Goal: Information Seeking & Learning: Learn about a topic

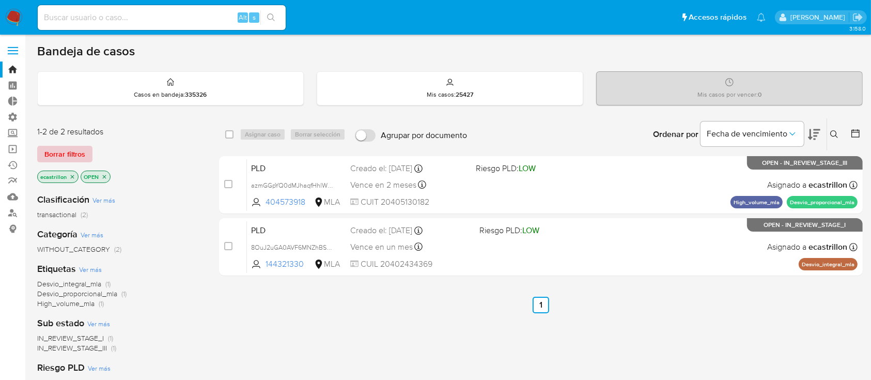
click at [84, 153] on span "Borrar filtros" at bounding box center [64, 154] width 41 height 14
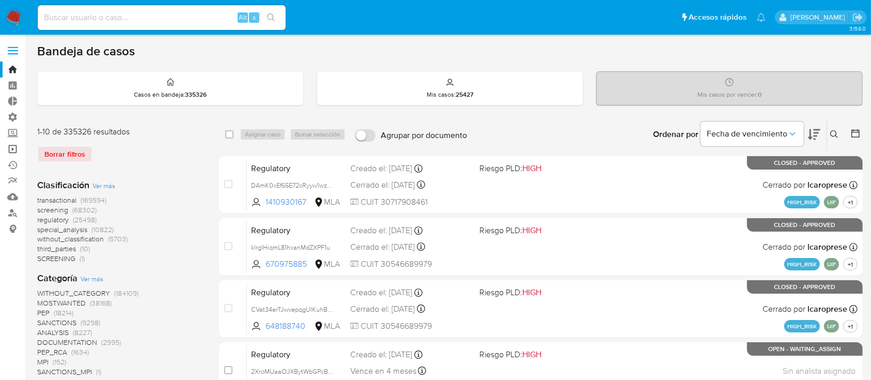
click at [0, 147] on link "Operaciones masivas" at bounding box center [61, 149] width 123 height 16
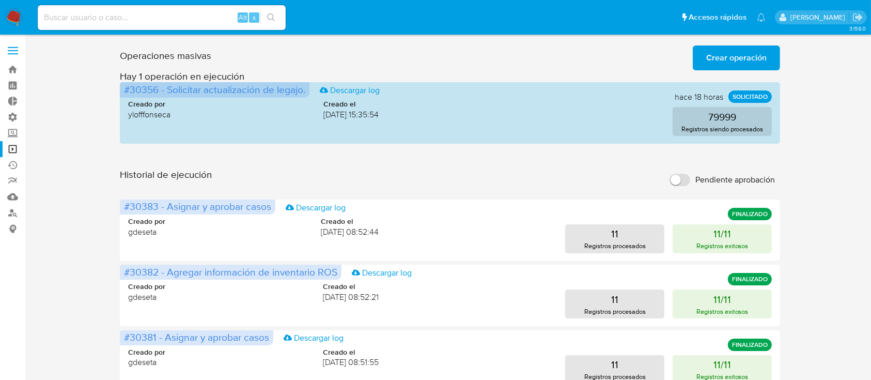
click at [715, 52] on span "Crear operación" at bounding box center [736, 57] width 60 height 23
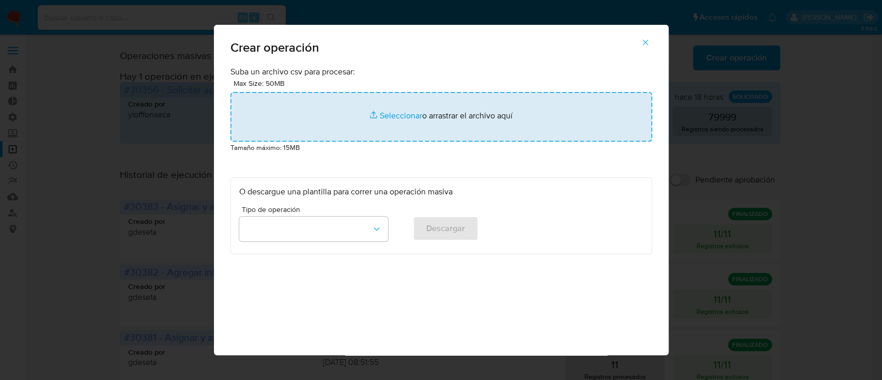
click at [459, 112] on input "file" at bounding box center [440, 117] width 421 height 50
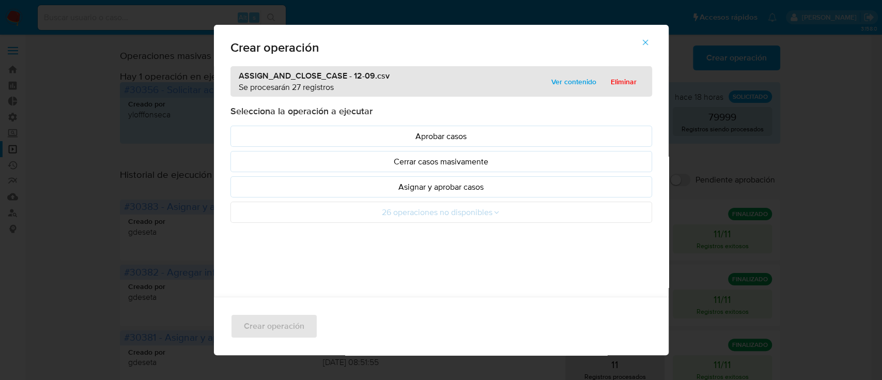
click at [273, 191] on p "Asignar y aprobar casos" at bounding box center [441, 187] width 404 height 12
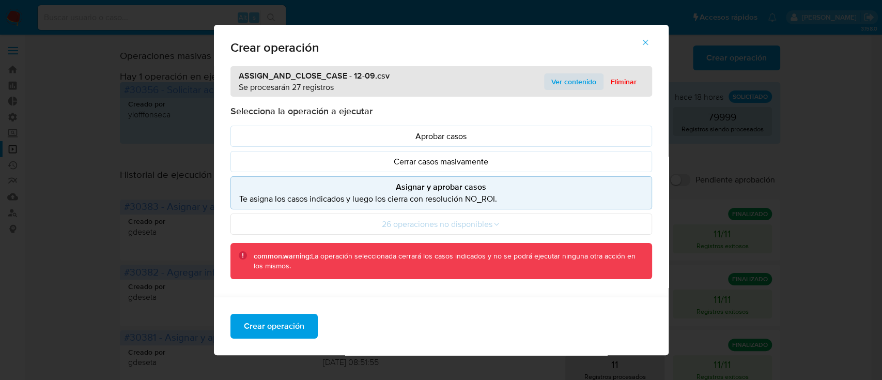
click at [554, 76] on span "Ver contenido" at bounding box center [573, 81] width 45 height 14
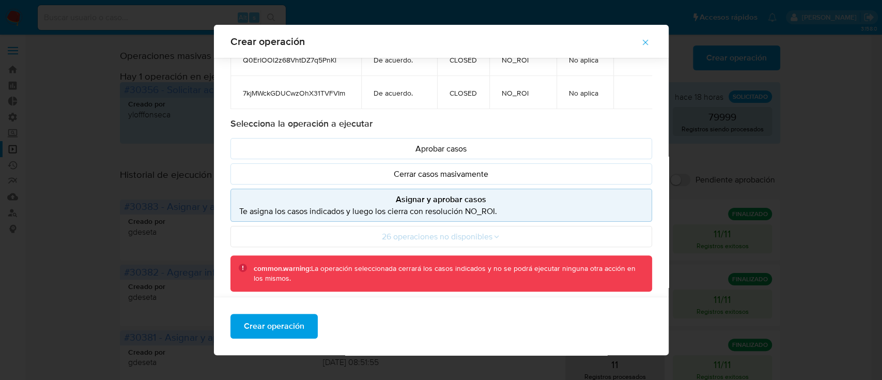
scroll to position [112, 0]
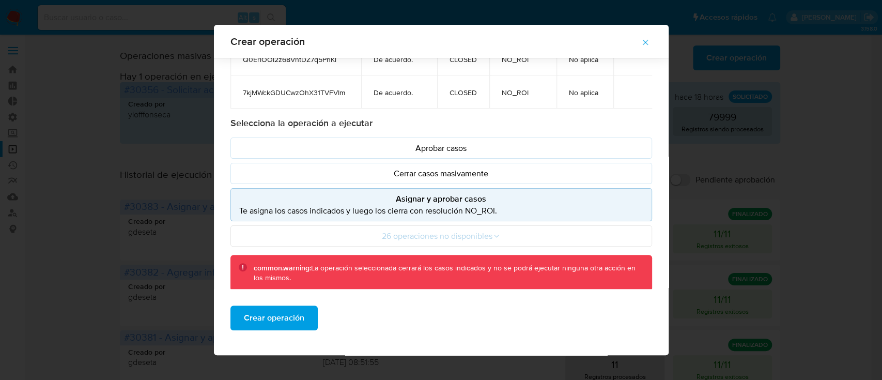
click at [340, 193] on p "Asignar y aprobar casos" at bounding box center [441, 199] width 404 height 12
click at [290, 315] on span "Crear operación" at bounding box center [274, 317] width 60 height 23
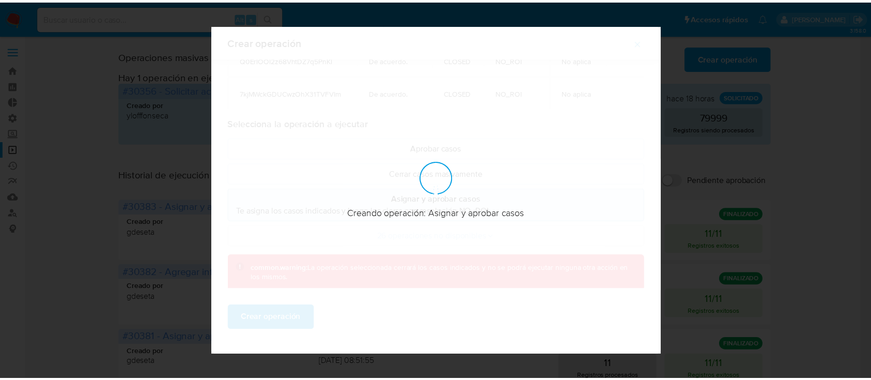
scroll to position [8, 0]
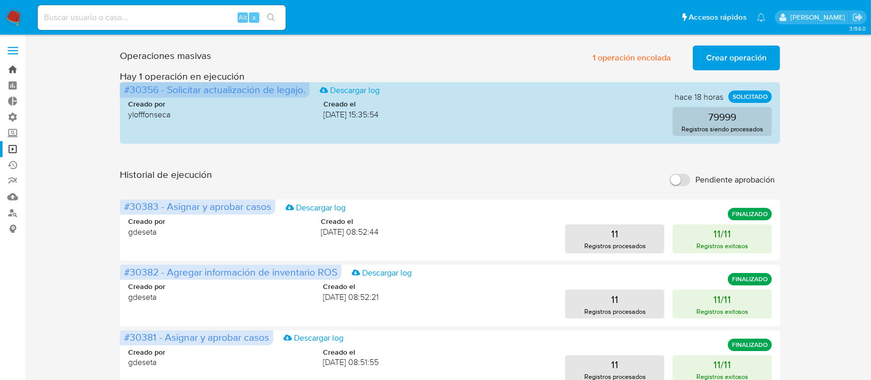
click at [1, 69] on link "Bandeja" at bounding box center [61, 69] width 123 height 16
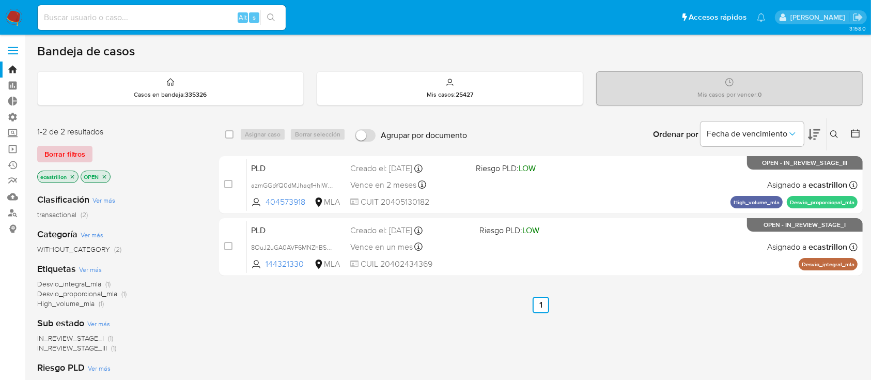
click at [64, 154] on span "Borrar filtros" at bounding box center [64, 154] width 41 height 14
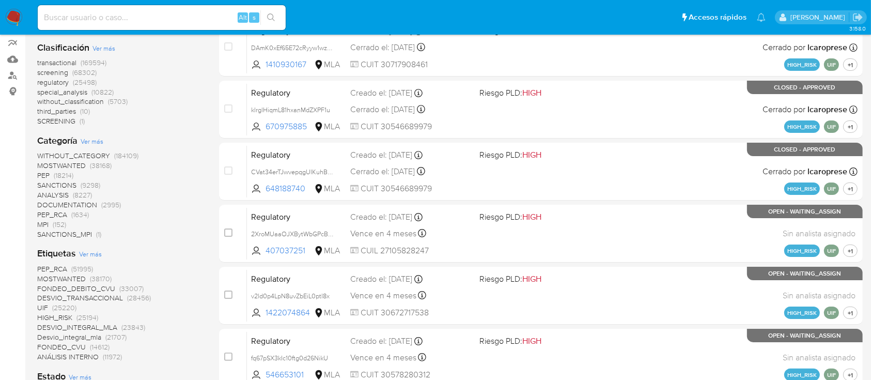
scroll to position [275, 0]
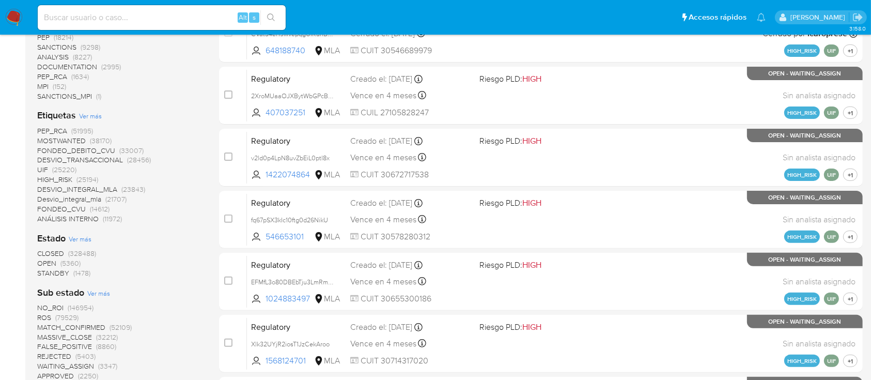
click at [68, 259] on span "(5360)" at bounding box center [70, 263] width 20 height 10
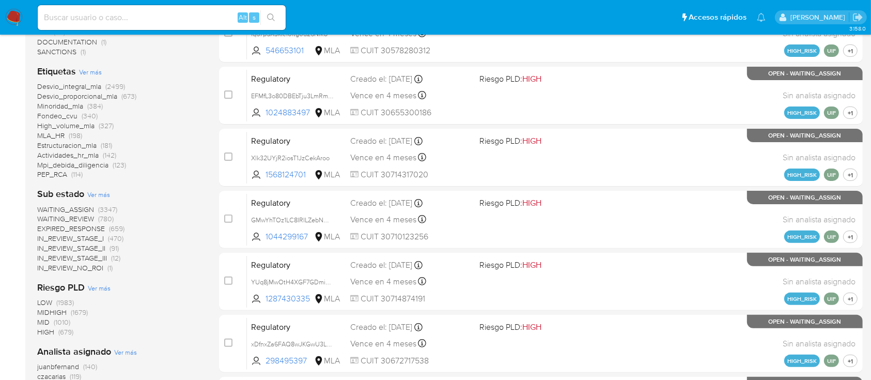
scroll to position [137, 0]
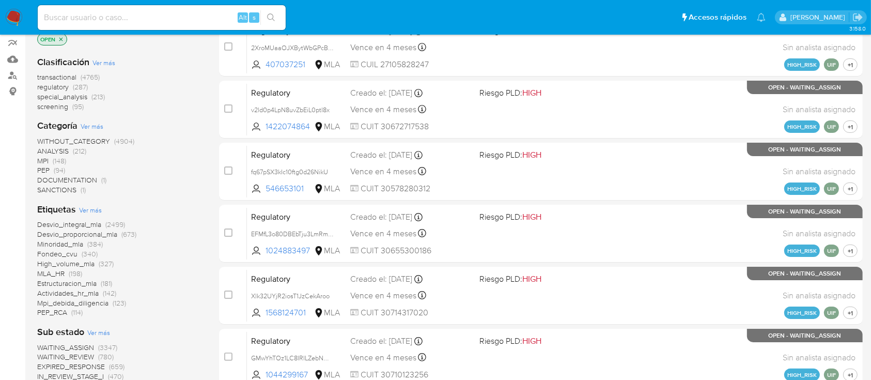
click at [63, 77] on span "transactional" at bounding box center [56, 77] width 39 height 10
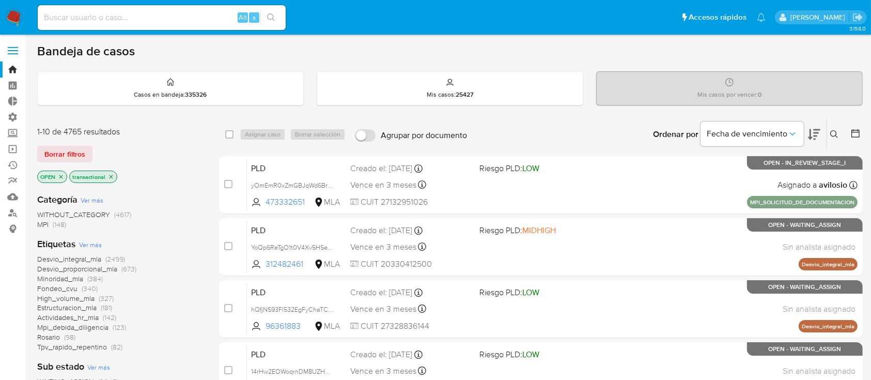
click at [112, 176] on icon "close-filter" at bounding box center [111, 177] width 6 height 6
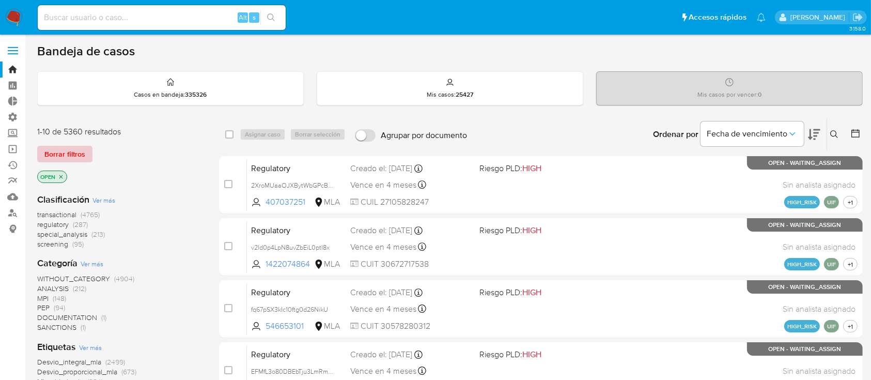
click at [70, 157] on span "Borrar filtros" at bounding box center [64, 154] width 41 height 14
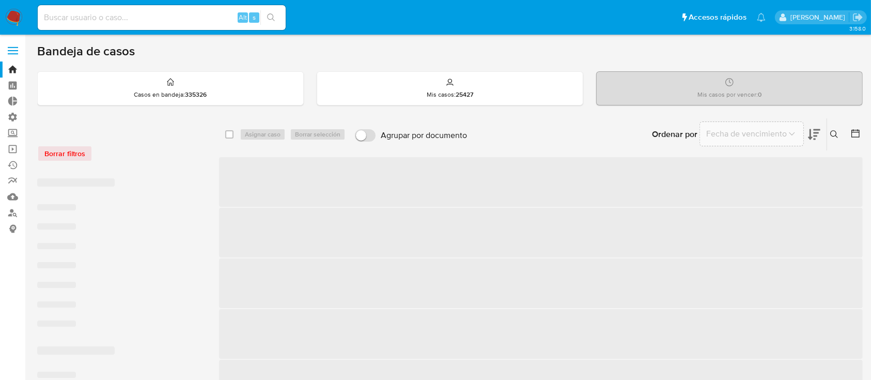
click at [17, 52] on label at bounding box center [13, 51] width 26 height 22
click at [0, 0] on input "checkbox" at bounding box center [0, 0] width 0 height 0
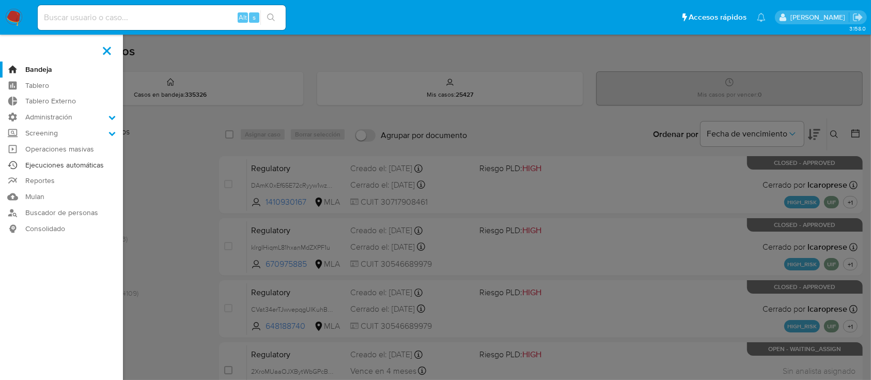
click at [35, 161] on link "Ejecuciones automáticas" at bounding box center [61, 165] width 123 height 16
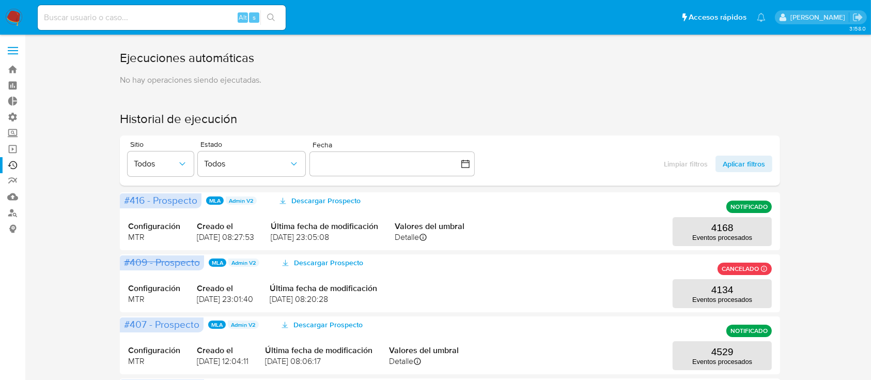
click at [2, 40] on label at bounding box center [13, 51] width 26 height 22
click at [0, 0] on input "checkbox" at bounding box center [0, 0] width 0 height 0
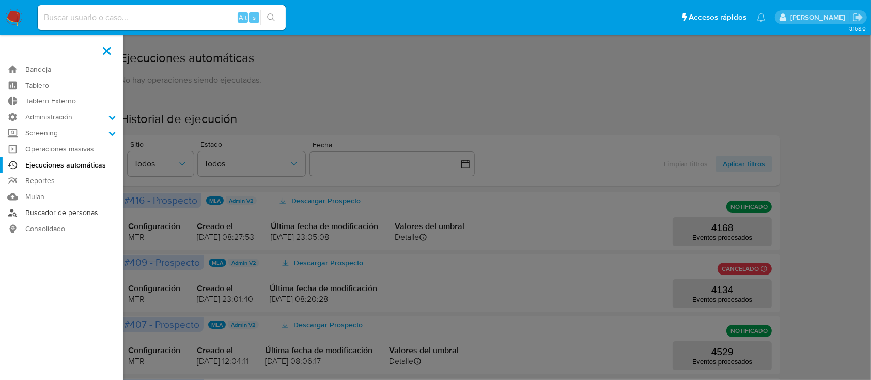
click at [36, 213] on link "Buscador de personas" at bounding box center [61, 213] width 123 height 16
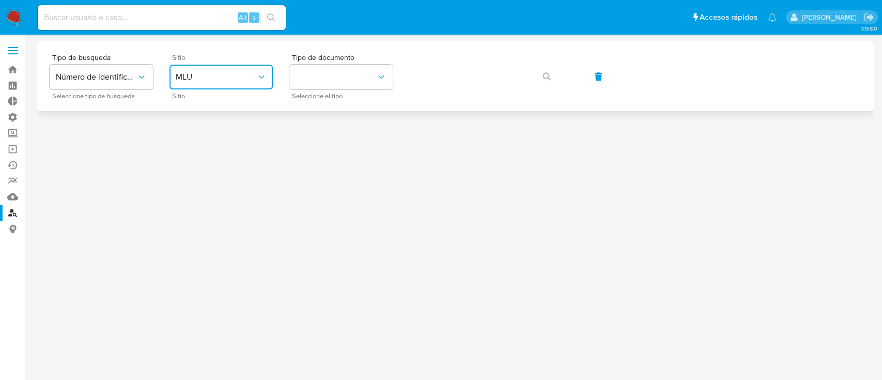
click at [211, 68] on button "MLU" at bounding box center [220, 77] width 103 height 25
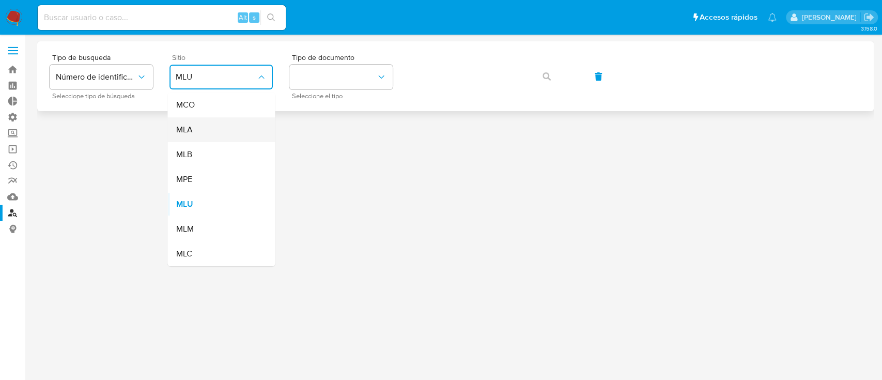
click at [208, 133] on div "MLA" at bounding box center [218, 129] width 85 height 25
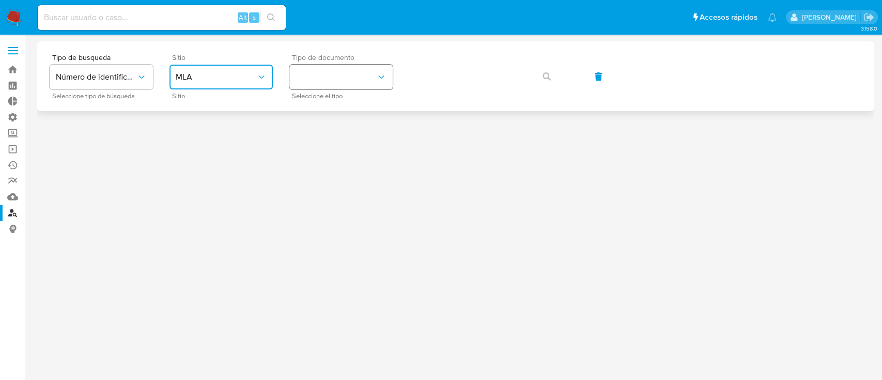
click at [334, 84] on button "identificationType" at bounding box center [340, 77] width 103 height 25
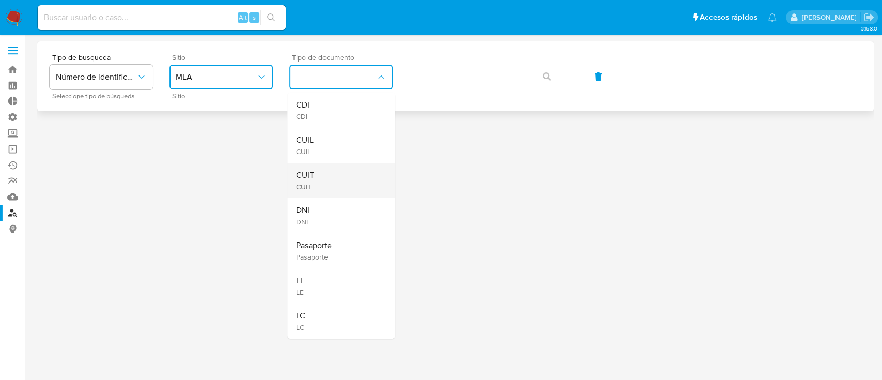
click at [337, 171] on div "CUIT CUIT" at bounding box center [337, 180] width 85 height 35
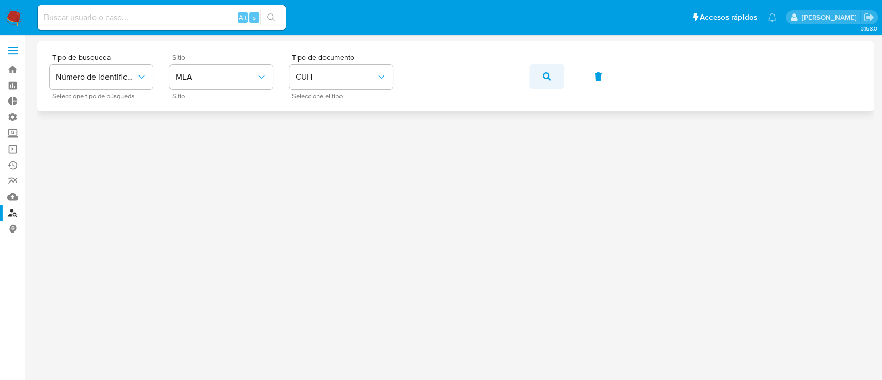
click at [546, 81] on span "button" at bounding box center [546, 76] width 8 height 23
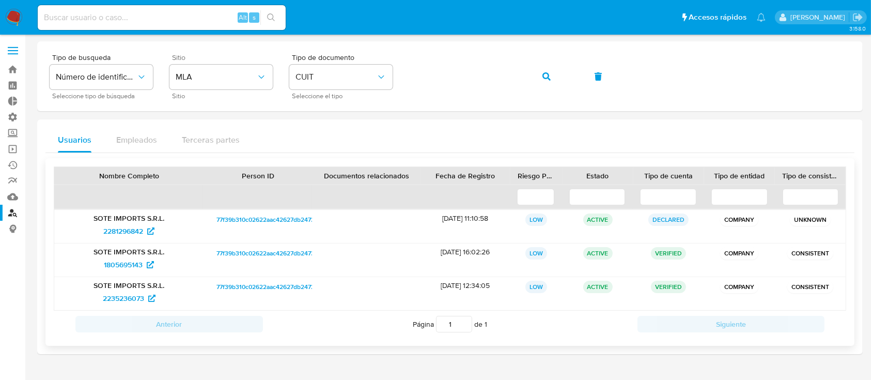
click at [256, 291] on span "77f39b310c02622aac42627db2473590" at bounding box center [270, 286] width 109 height 12
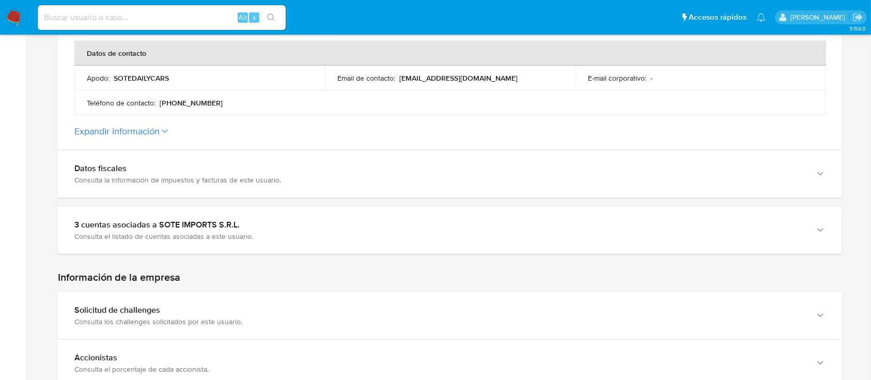
scroll to position [620, 0]
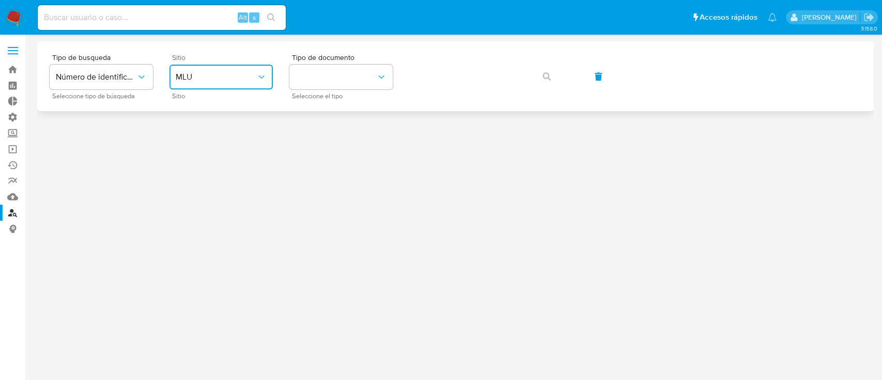
click at [233, 73] on span "MLU" at bounding box center [216, 77] width 81 height 10
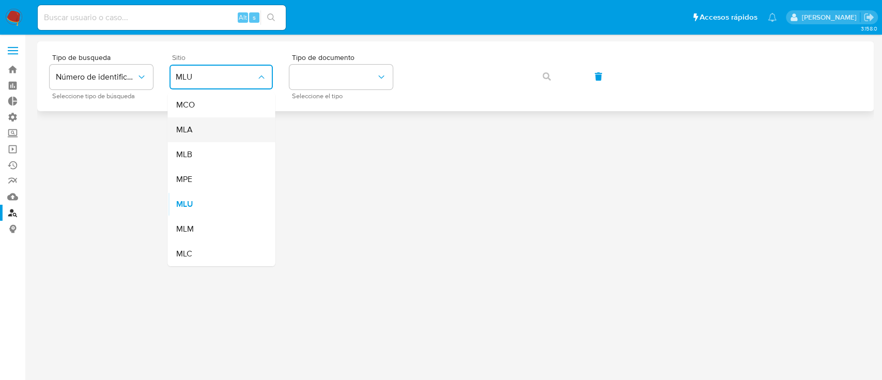
click at [234, 134] on div "MLA" at bounding box center [218, 129] width 85 height 25
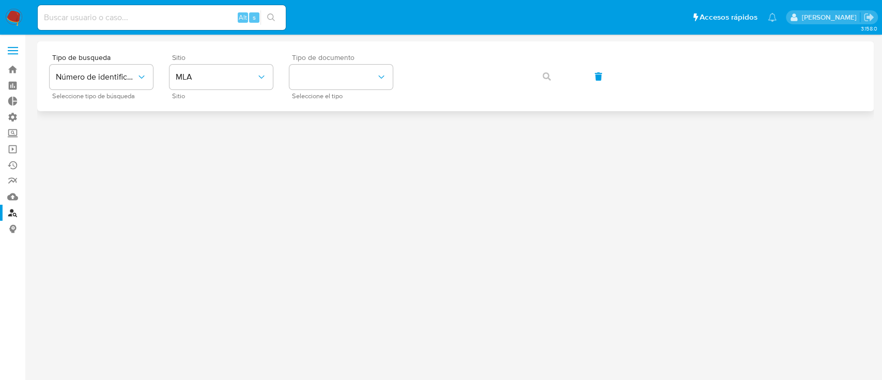
click at [321, 90] on div "Tipo de documento Seleccione el tipo" at bounding box center [340, 76] width 103 height 45
click at [348, 81] on button "identificationType" at bounding box center [340, 77] width 103 height 25
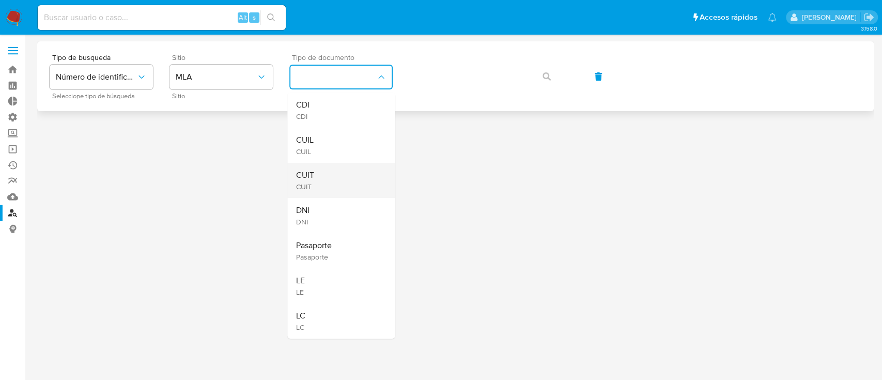
click at [343, 179] on div "CUIT CUIT" at bounding box center [337, 180] width 85 height 35
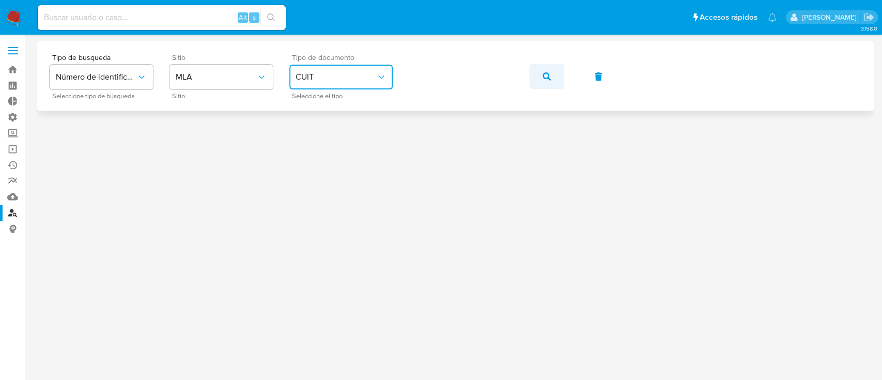
click at [541, 73] on button "button" at bounding box center [546, 76] width 35 height 25
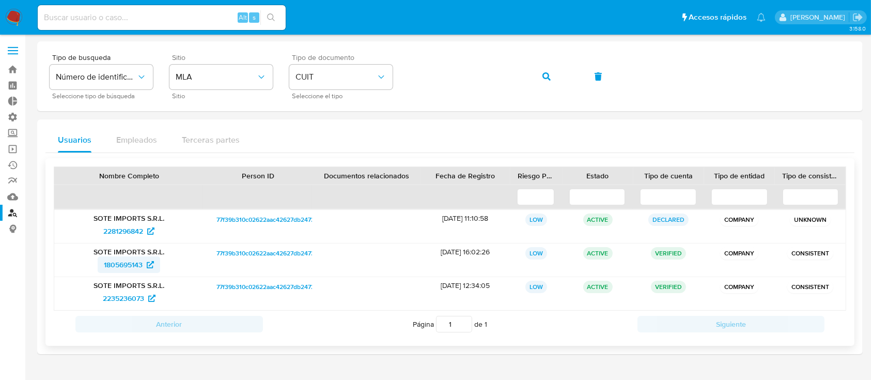
click at [123, 260] on span "1805695143" at bounding box center [123, 264] width 39 height 17
click at [0, 305] on aside "Bandeja Tablero Tablero Externo Administración Reglas Roles Usuarios Equipos Co…" at bounding box center [12, 203] width 25 height 406
click at [172, 13] on input at bounding box center [162, 17] width 248 height 13
paste input "297828005"
type input "297828005"
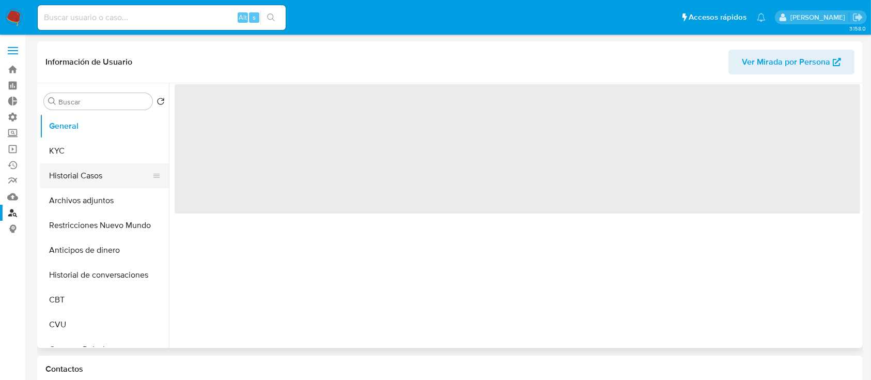
click at [63, 173] on button "Historial Casos" at bounding box center [100, 175] width 121 height 25
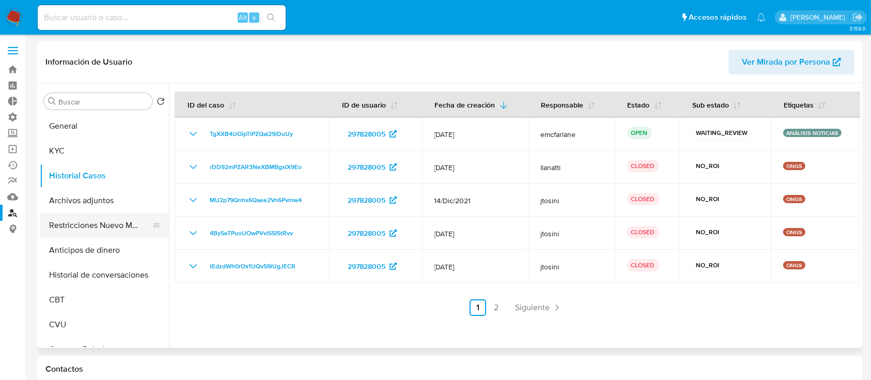
select select "10"
click at [73, 225] on button "Restricciones Nuevo Mundo" at bounding box center [100, 225] width 121 height 25
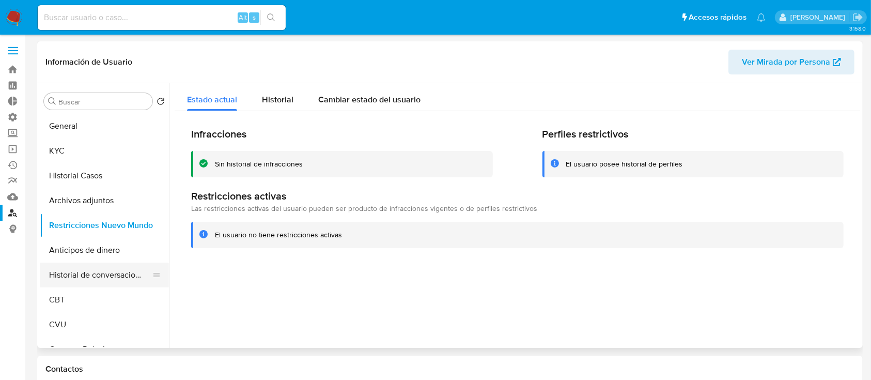
click at [89, 269] on button "Historial de conversaciones" at bounding box center [100, 274] width 121 height 25
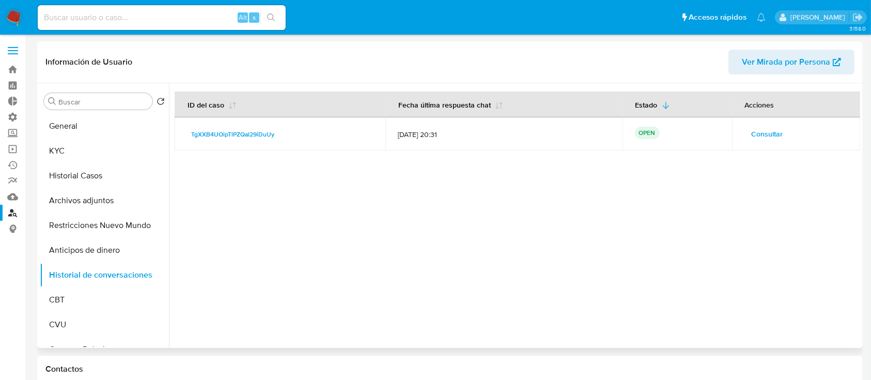
click at [756, 127] on span "Consultar" at bounding box center [768, 134] width 32 height 14
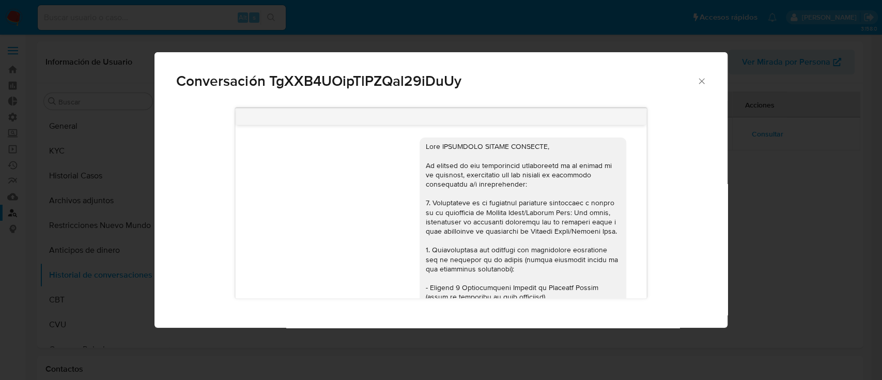
click at [698, 83] on icon "Cerrar" at bounding box center [701, 81] width 10 height 10
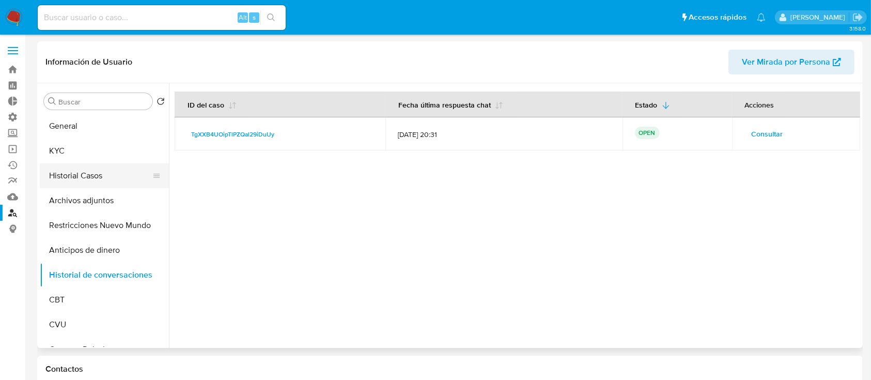
click at [69, 180] on button "Historial Casos" at bounding box center [100, 175] width 121 height 25
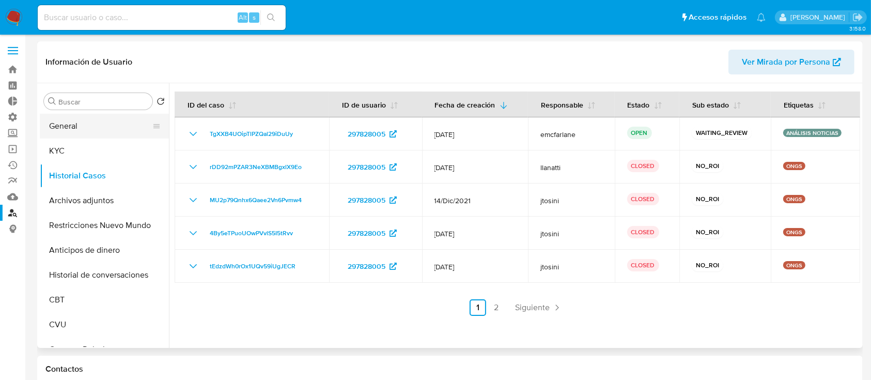
click at [59, 132] on button "General" at bounding box center [100, 126] width 121 height 25
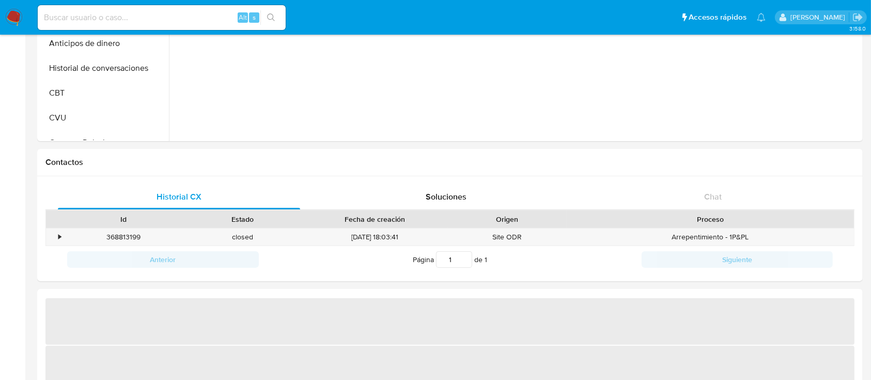
scroll to position [275, 0]
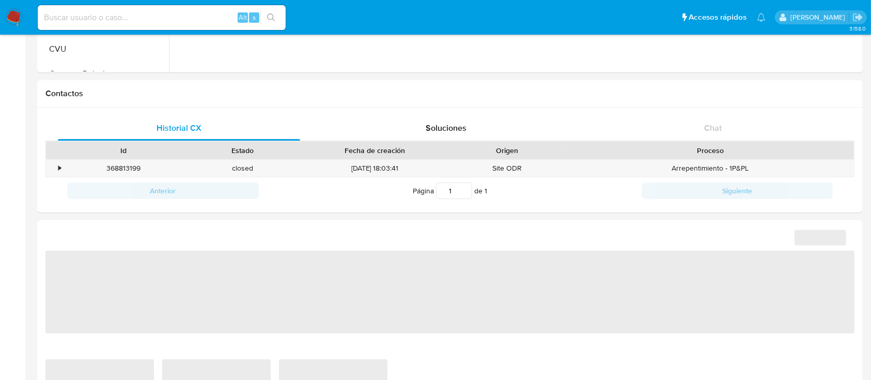
select select "10"
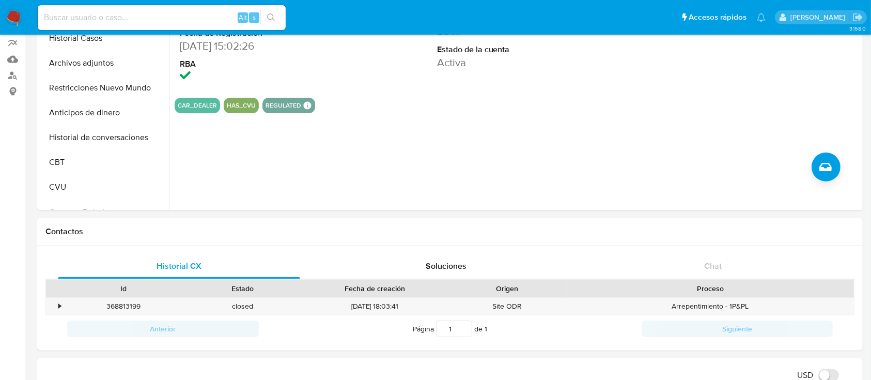
scroll to position [0, 0]
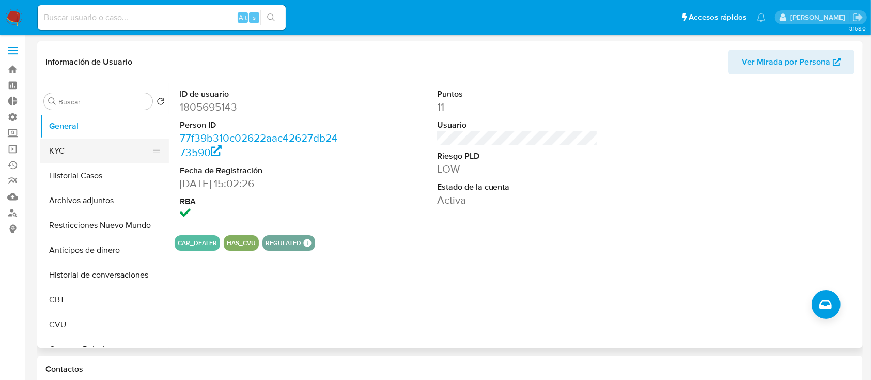
click at [99, 139] on button "KYC" at bounding box center [100, 150] width 121 height 25
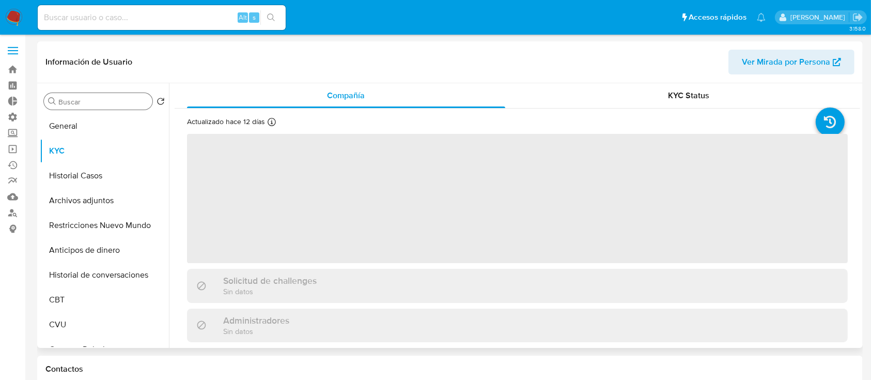
click at [99, 107] on div "Buscar" at bounding box center [98, 101] width 108 height 17
click at [95, 126] on button "General" at bounding box center [100, 126] width 121 height 25
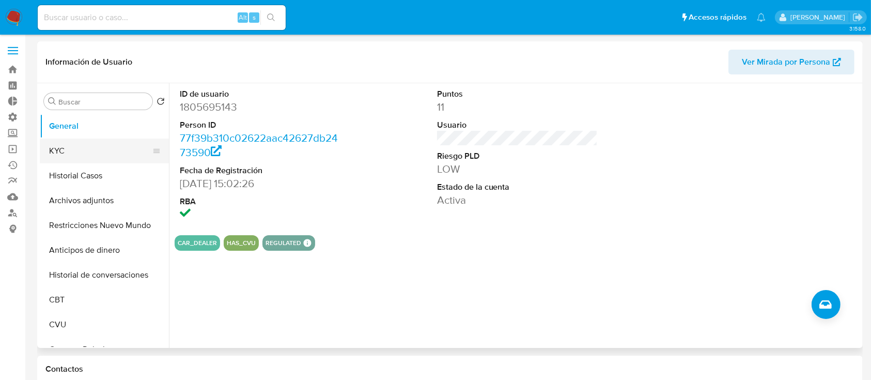
click at [93, 155] on button "KYC" at bounding box center [100, 150] width 121 height 25
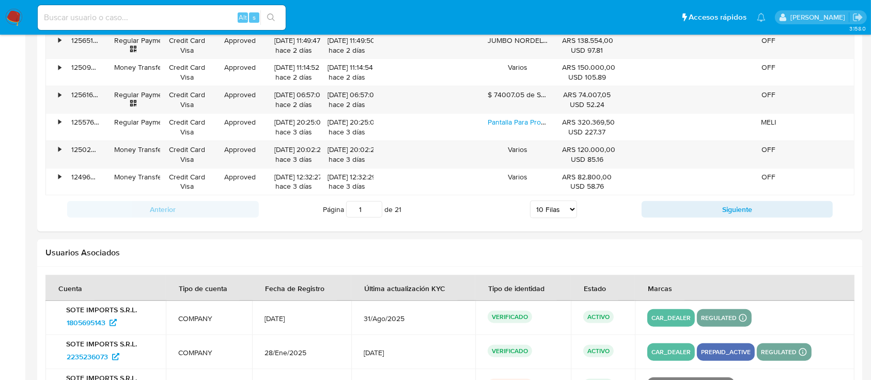
scroll to position [1208, 0]
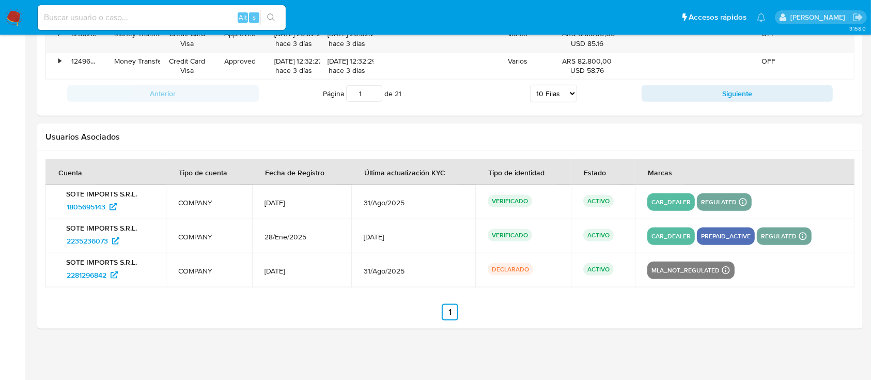
click at [190, 8] on div "Alt s" at bounding box center [162, 17] width 248 height 25
click at [182, 19] on input at bounding box center [162, 17] width 248 height 13
paste input "• PNj7pKhdeu9Op7Qs4UywuY95"
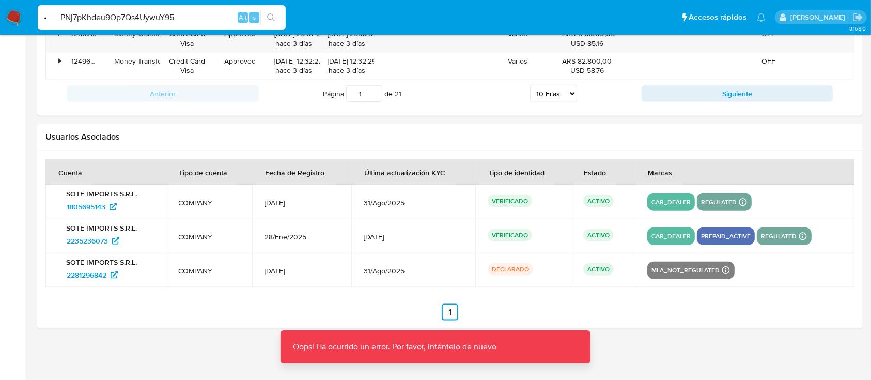
click at [61, 12] on input "• PNj7pKhdeu9Op7Qs4UywuY95" at bounding box center [162, 17] width 248 height 13
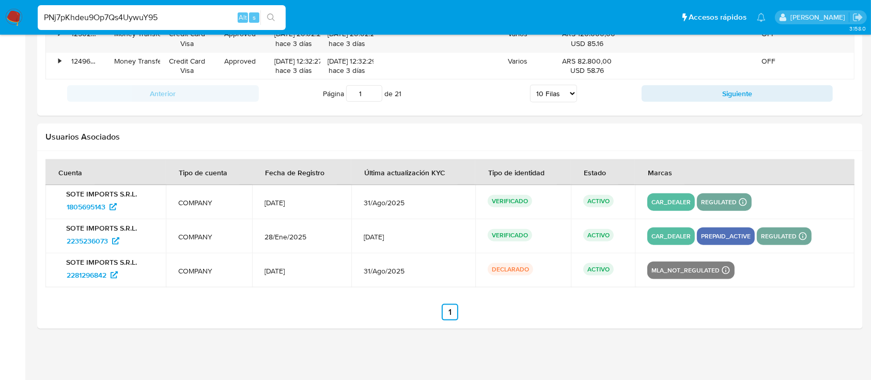
type input "PNj7pKhdeu9Op7Qs4UywuY95"
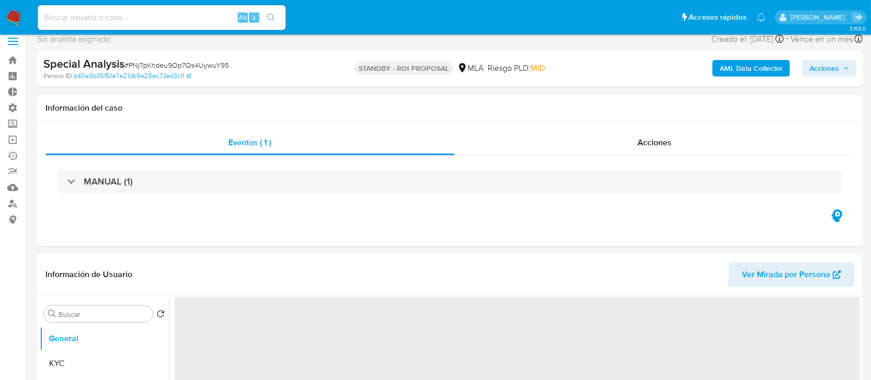
scroll to position [69, 0]
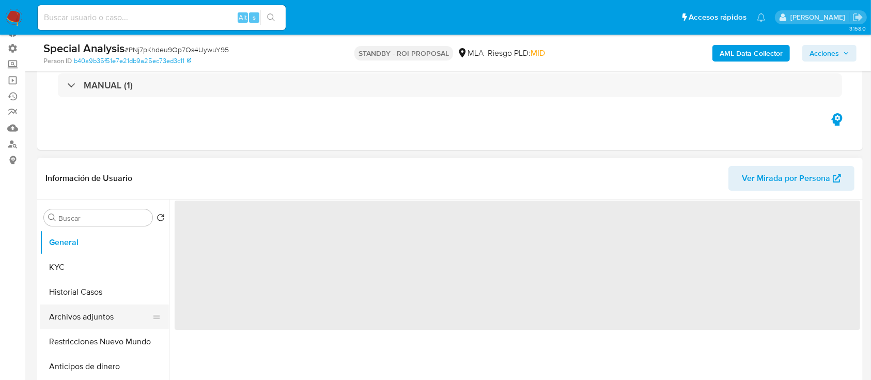
click at [61, 324] on button "Archivos adjuntos" at bounding box center [100, 316] width 121 height 25
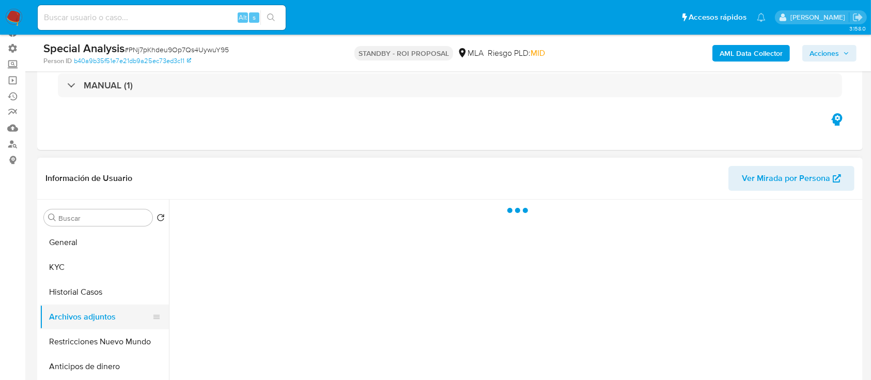
select select "10"
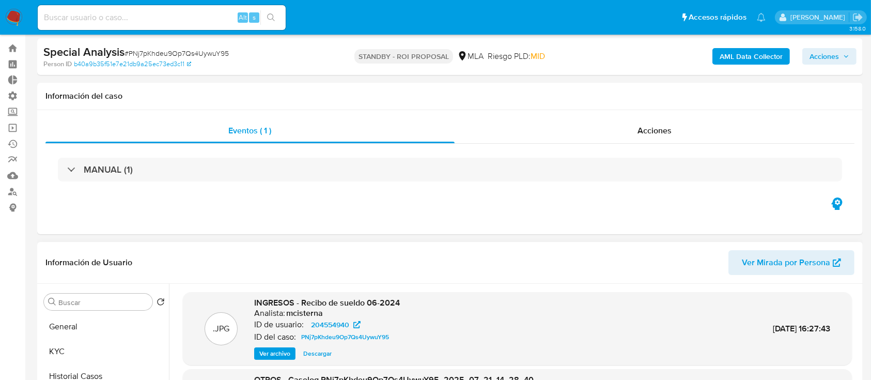
scroll to position [0, 0]
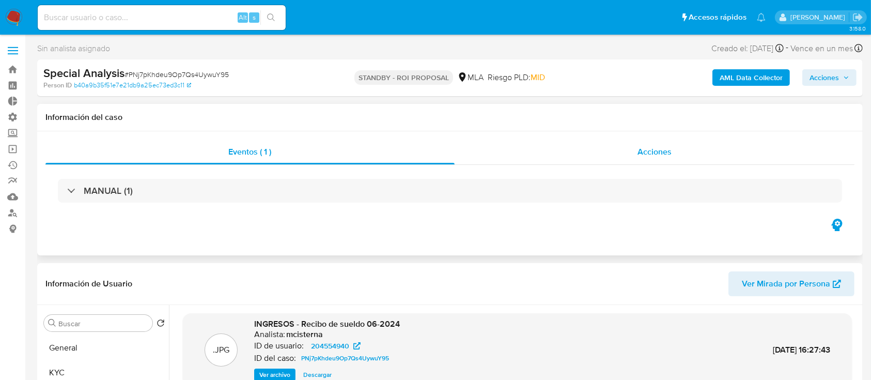
click at [638, 156] on span "Acciones" at bounding box center [654, 152] width 34 height 12
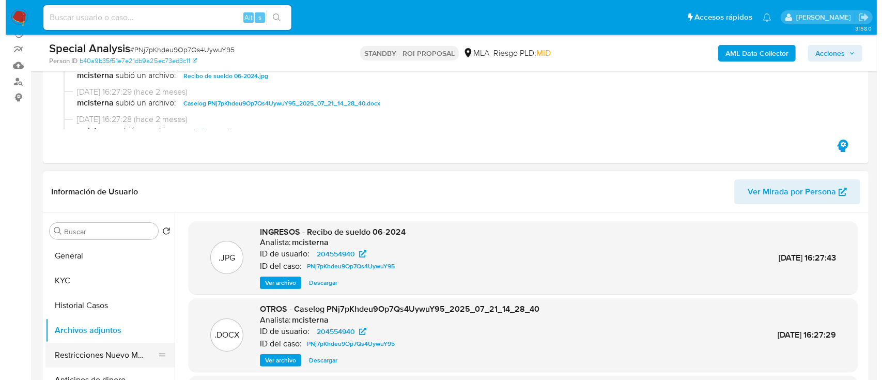
scroll to position [207, 0]
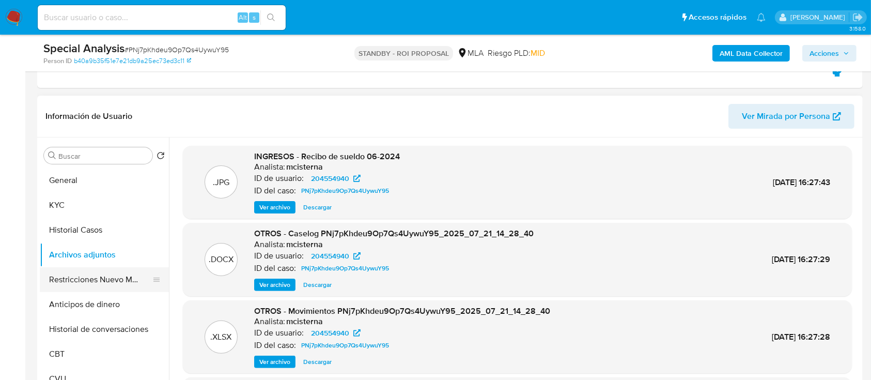
click at [62, 276] on button "Restricciones Nuevo Mundo" at bounding box center [100, 279] width 121 height 25
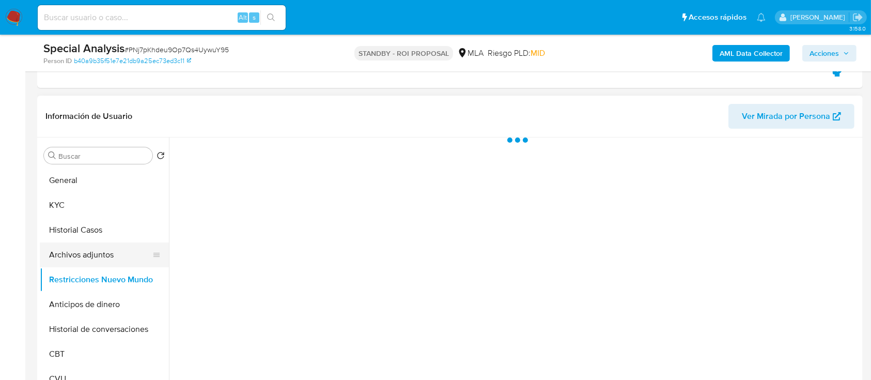
click at [64, 244] on button "Archivos adjuntos" at bounding box center [100, 254] width 121 height 25
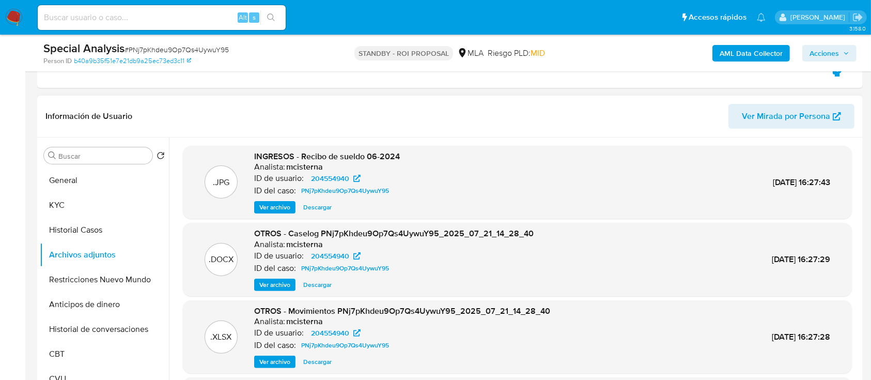
click at [270, 286] on span "Ver archivo" at bounding box center [274, 284] width 31 height 10
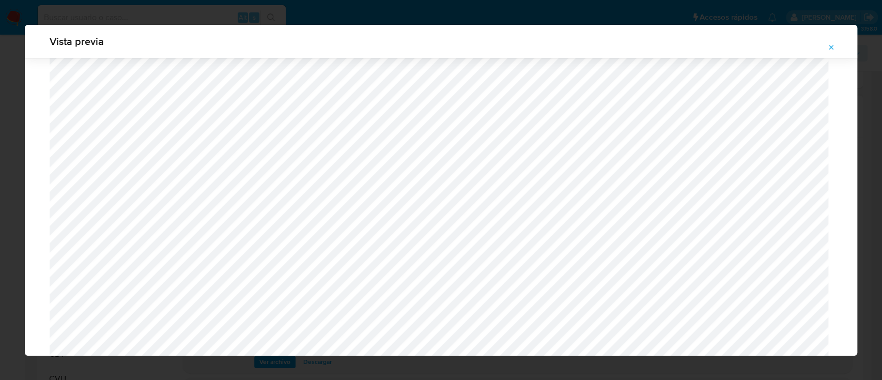
scroll to position [939, 0]
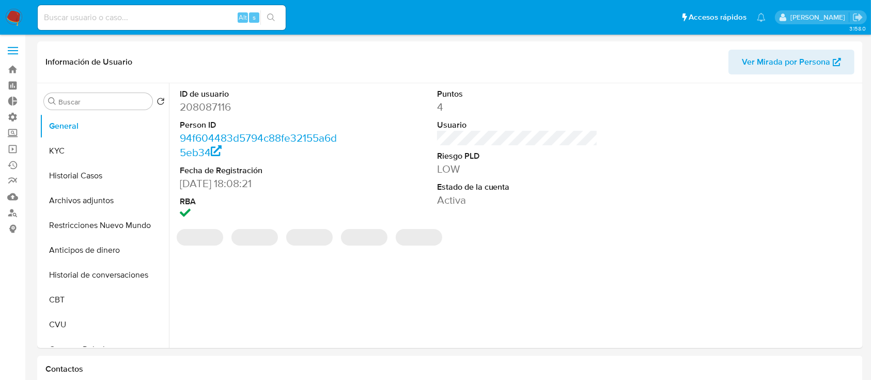
select select "10"
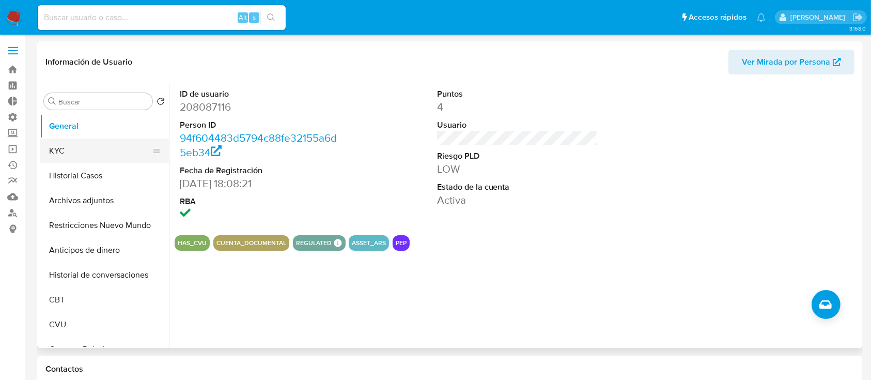
click at [119, 145] on button "KYC" at bounding box center [100, 150] width 121 height 25
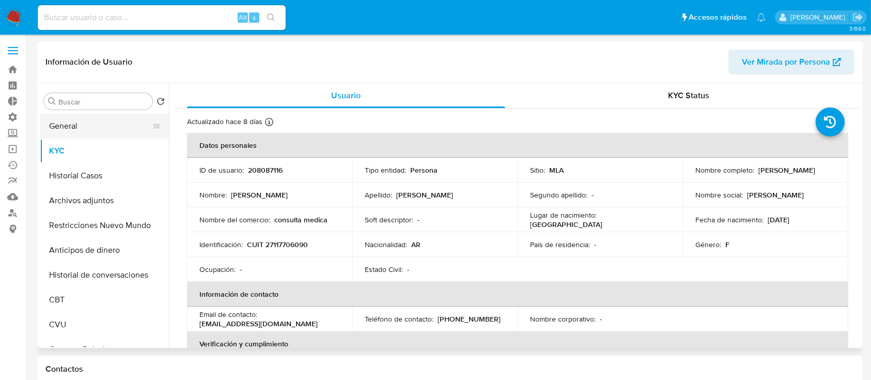
click at [85, 127] on button "General" at bounding box center [100, 126] width 121 height 25
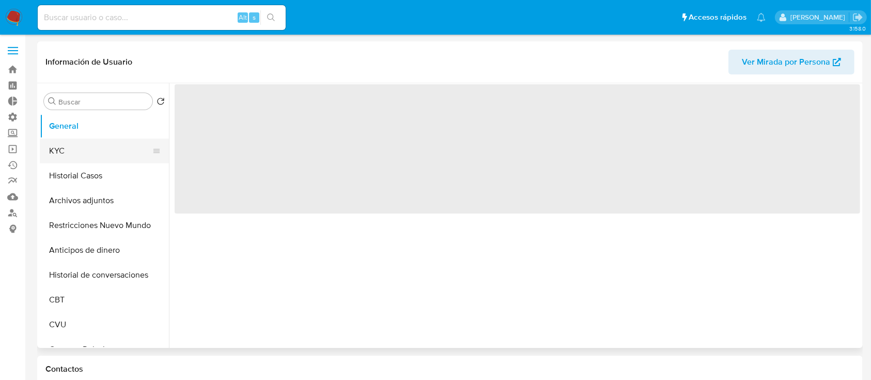
drag, startPoint x: 94, startPoint y: 154, endPoint x: 95, endPoint y: 160, distance: 5.3
click at [95, 160] on button "KYC" at bounding box center [100, 150] width 121 height 25
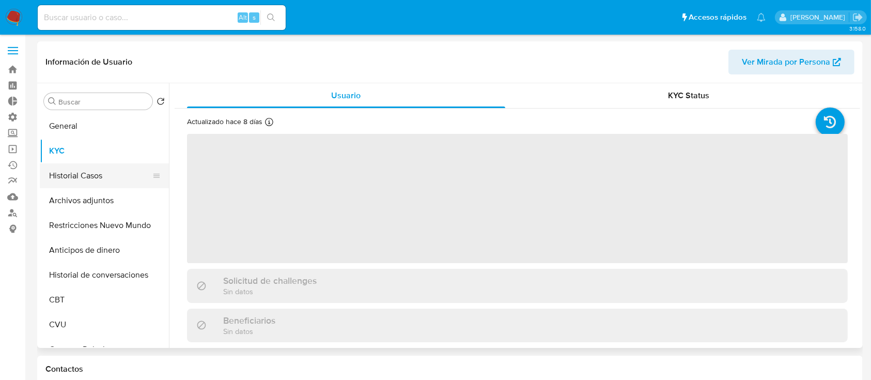
click at [96, 170] on button "Historial Casos" at bounding box center [100, 175] width 121 height 25
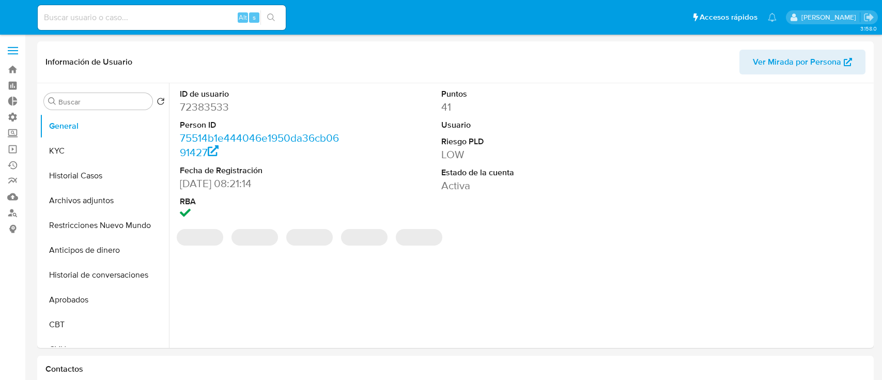
select select "10"
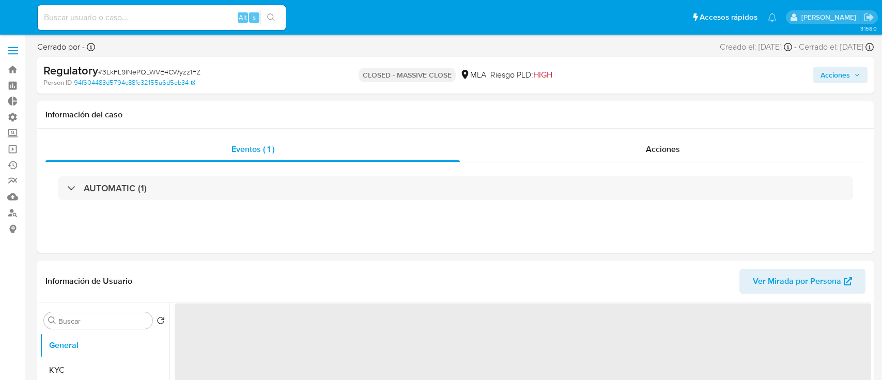
select select "10"
